Goal: Information Seeking & Learning: Understand process/instructions

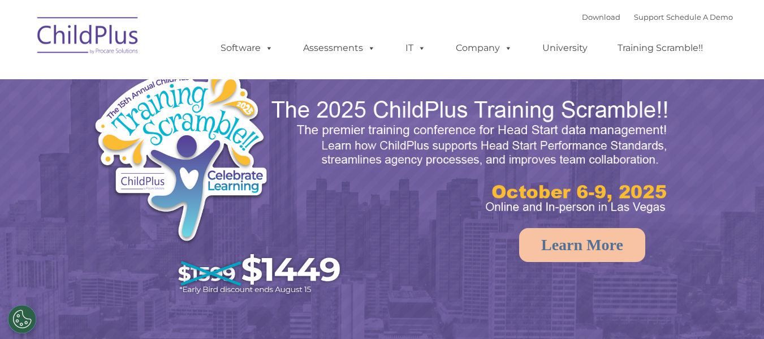
select select "MEDIUM"
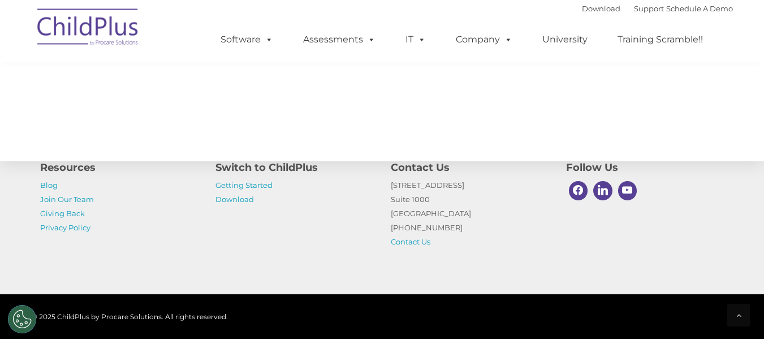
scroll to position [1357, 0]
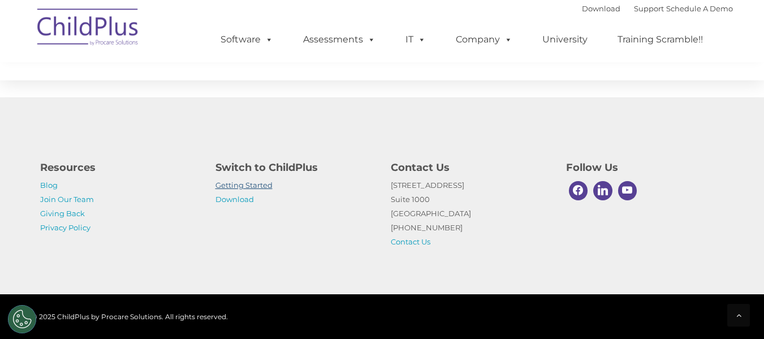
click at [258, 184] on link "Getting Started" at bounding box center [243, 184] width 57 height 9
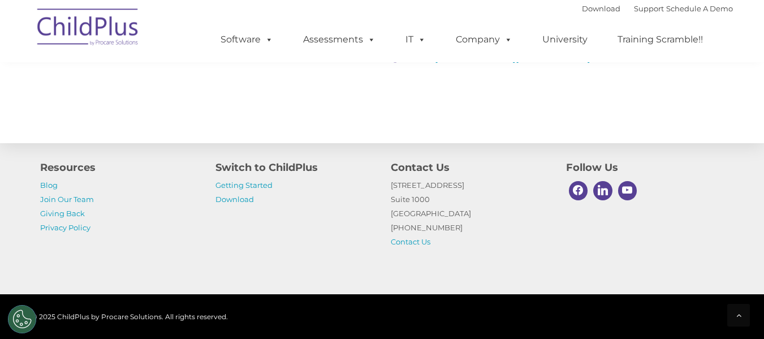
scroll to position [1859, 0]
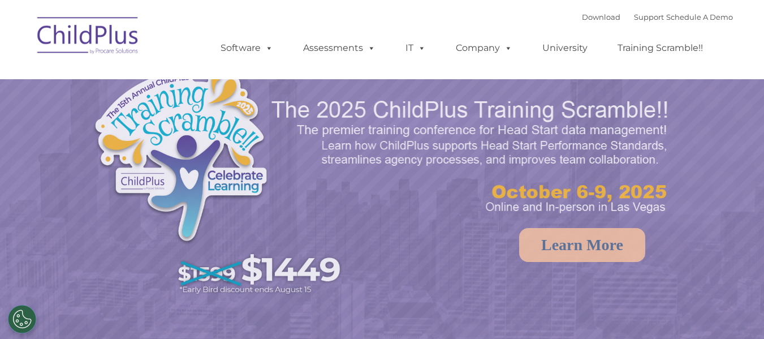
select select "MEDIUM"
